Goal: Information Seeking & Learning: Learn about a topic

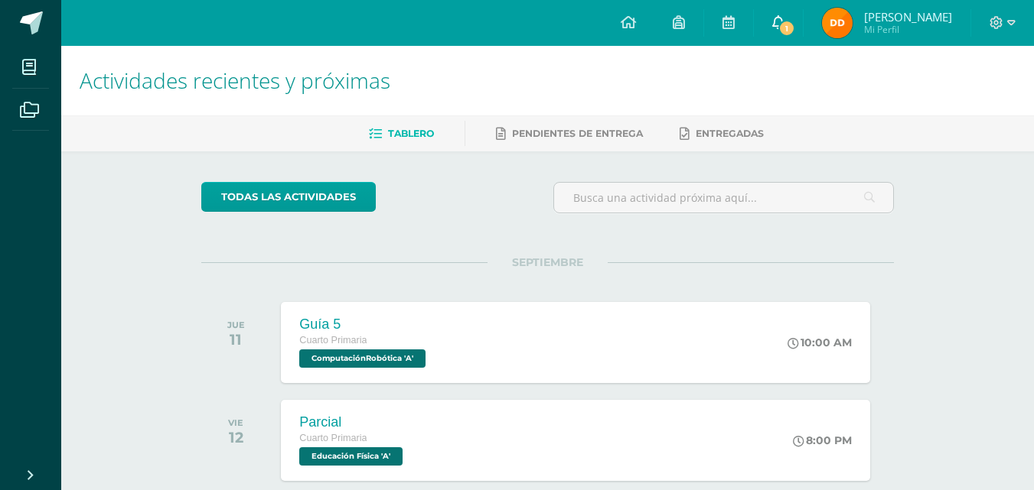
click at [795, 28] on span "1" at bounding box center [786, 28] width 17 height 17
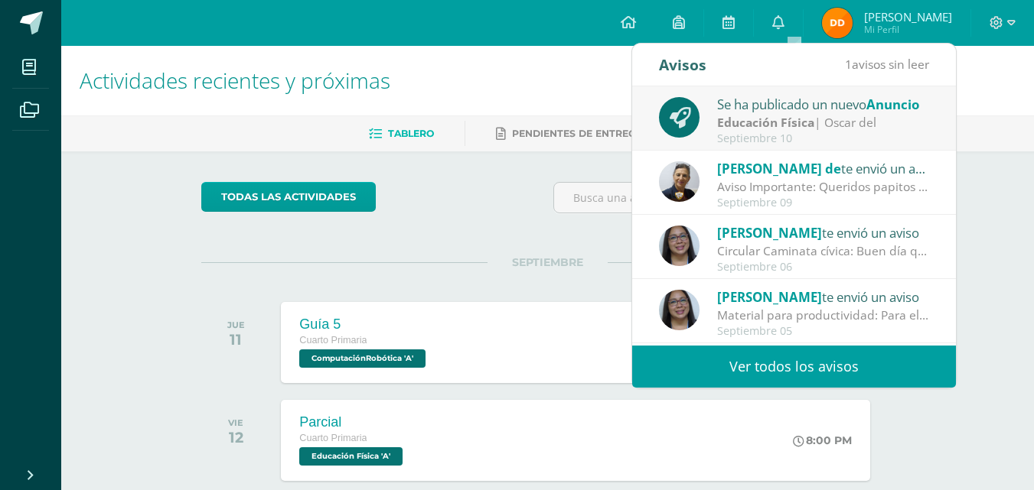
click at [767, 368] on link "Ver todos los avisos" at bounding box center [794, 367] width 324 height 42
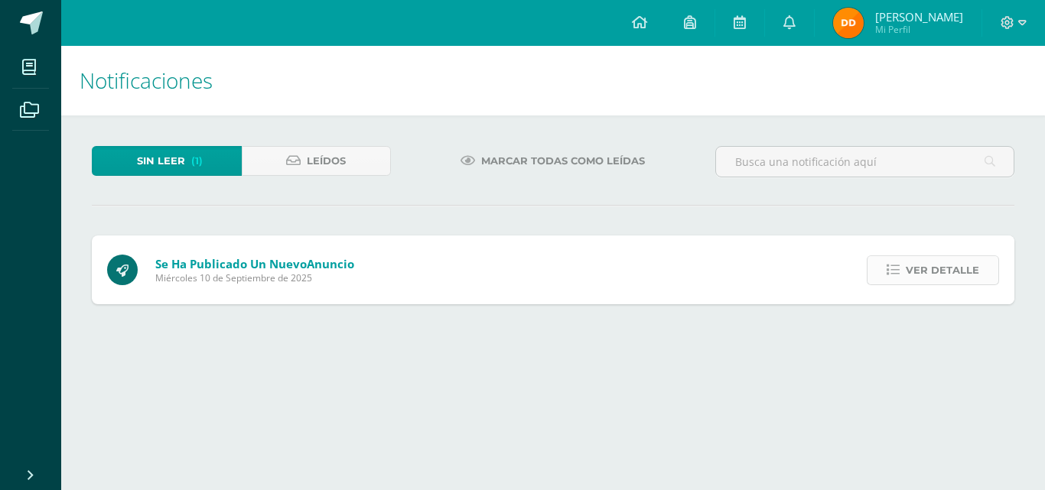
click at [915, 277] on span "Ver detalle" at bounding box center [942, 270] width 73 height 28
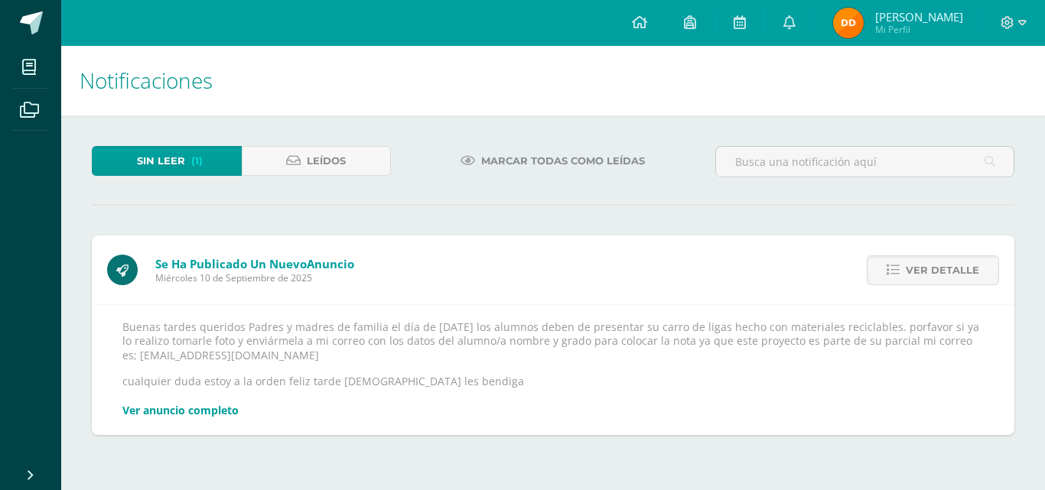
drag, startPoint x: 123, startPoint y: 357, endPoint x: 327, endPoint y: 350, distance: 204.4
click at [327, 350] on p "Buenas tardes queridos Padres y madres de familia el día de mañana los alumnos …" at bounding box center [552, 342] width 861 height 42
copy p "oscardelaguila@osoriosandoval.edu.gt"
